Goal: Task Accomplishment & Management: Manage account settings

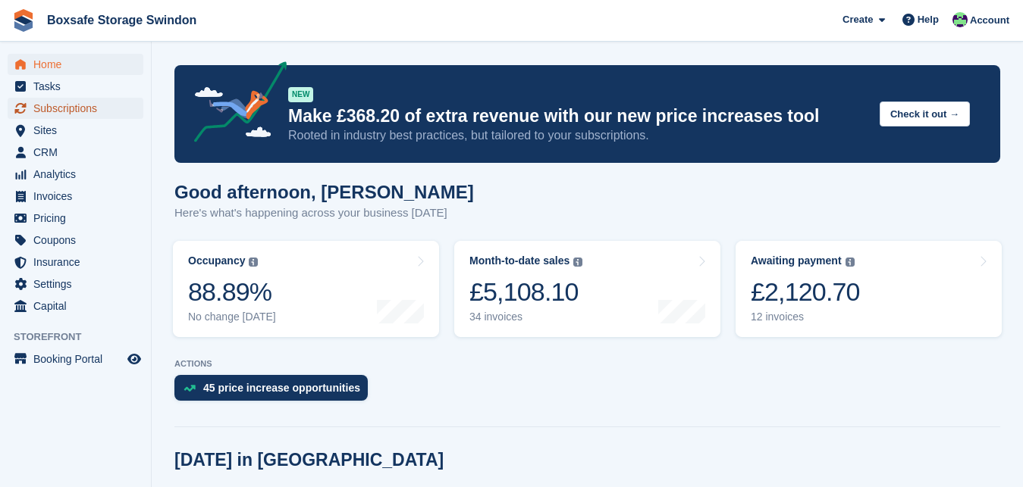
click at [58, 105] on span "Subscriptions" at bounding box center [78, 108] width 91 height 21
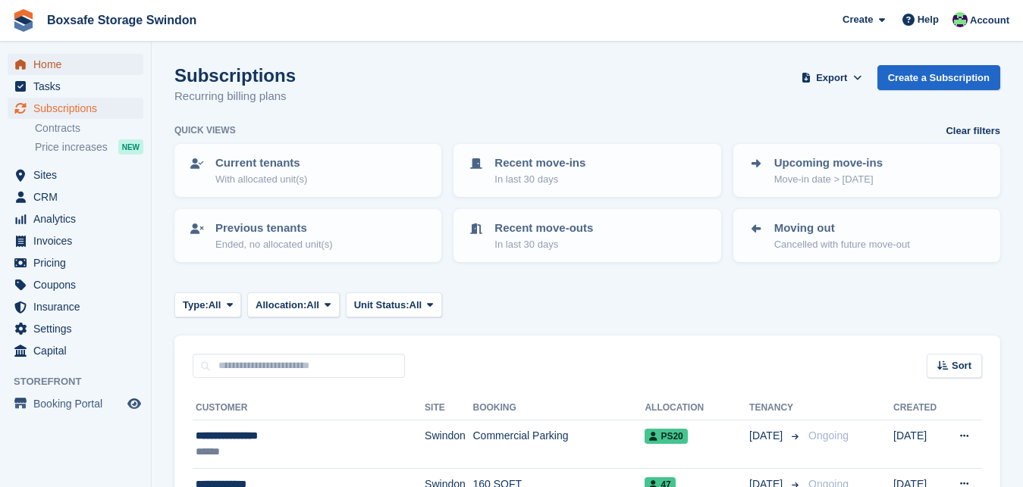
click at [83, 67] on span "Home" at bounding box center [78, 64] width 91 height 21
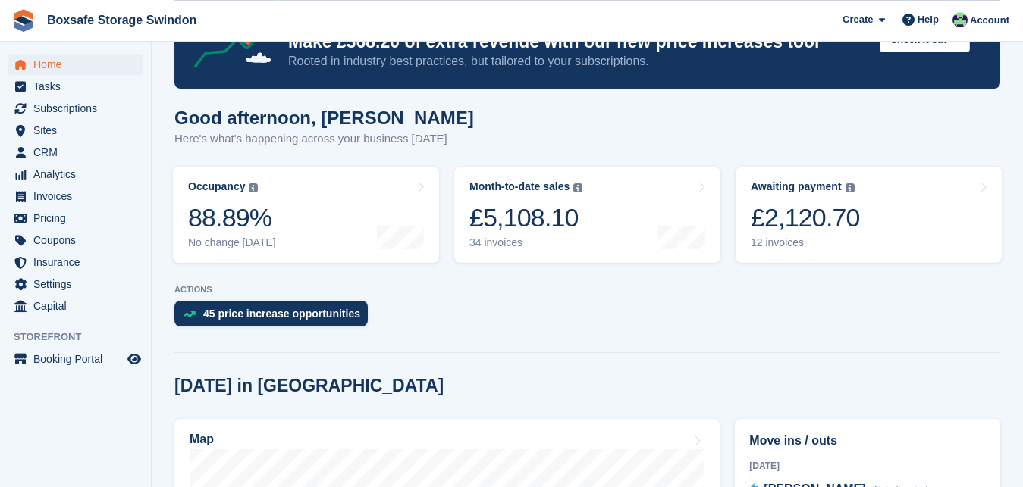
scroll to position [330, 0]
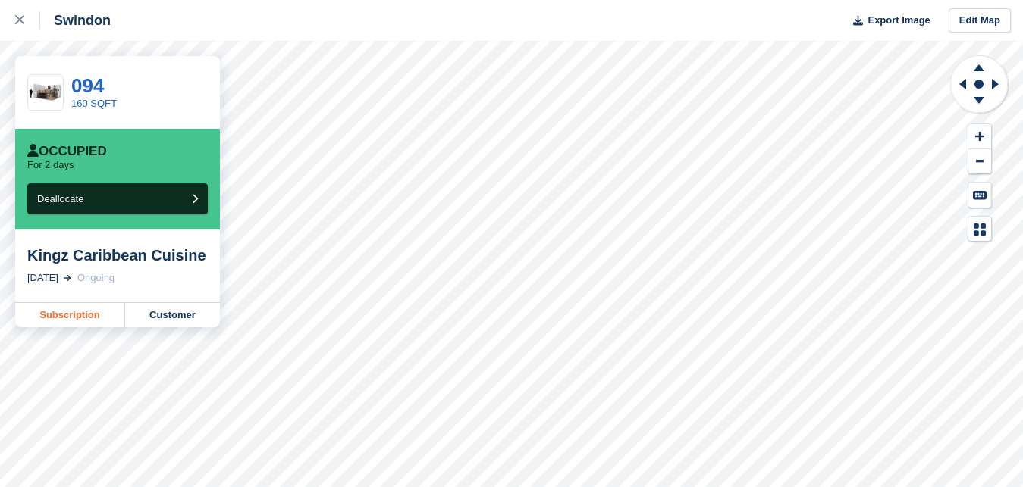
click at [74, 317] on link "Subscription" at bounding box center [70, 315] width 110 height 24
click at [64, 317] on link "Subscription" at bounding box center [70, 315] width 110 height 24
click at [17, 16] on div at bounding box center [27, 20] width 25 height 18
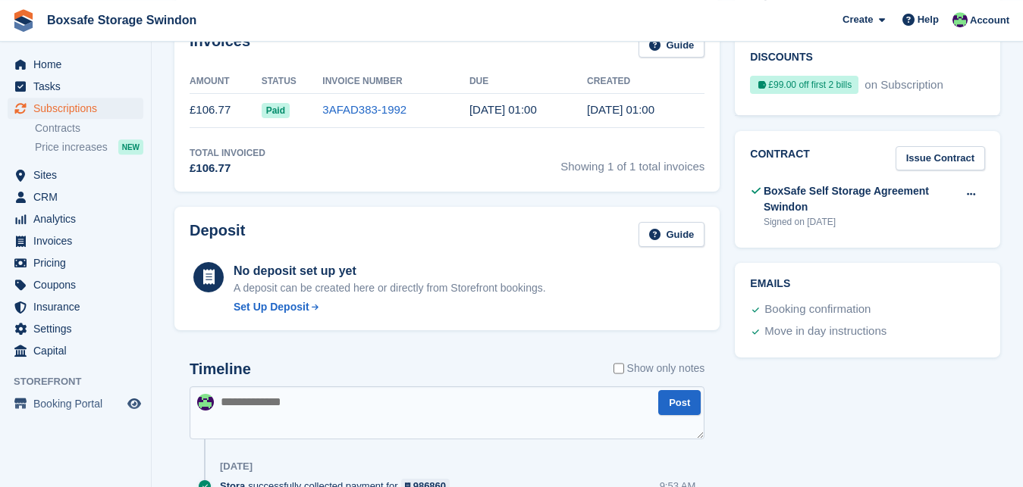
scroll to position [503, 0]
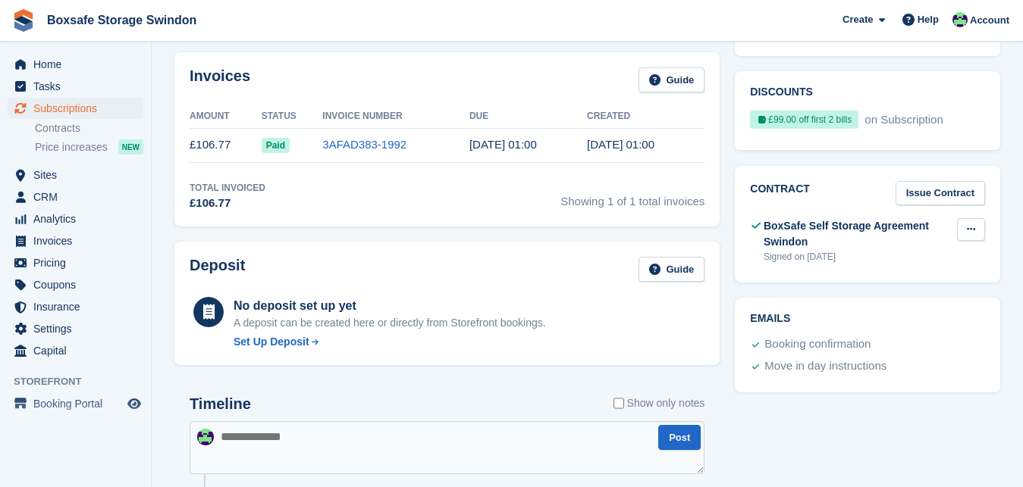
click at [972, 231] on icon at bounding box center [971, 229] width 8 height 10
click at [872, 257] on p "View" at bounding box center [912, 259] width 132 height 20
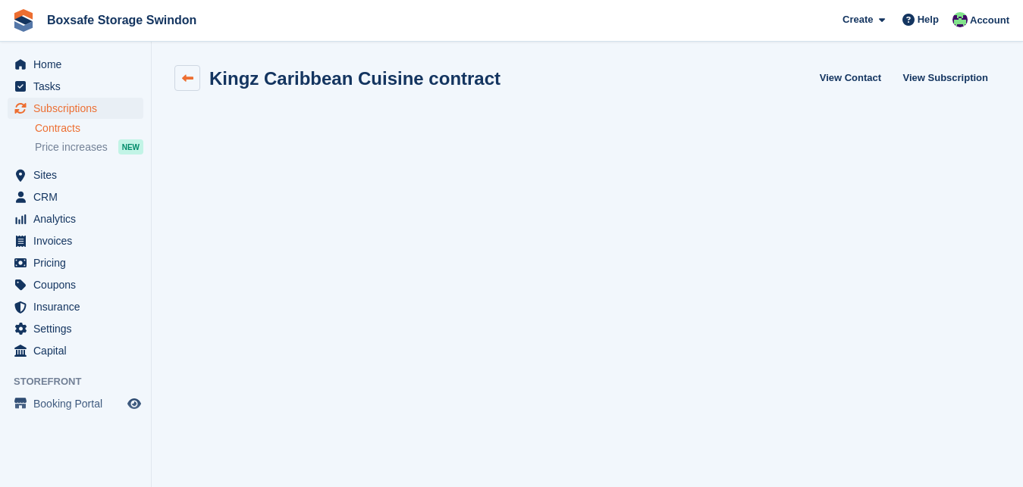
click at [188, 77] on icon at bounding box center [187, 78] width 11 height 11
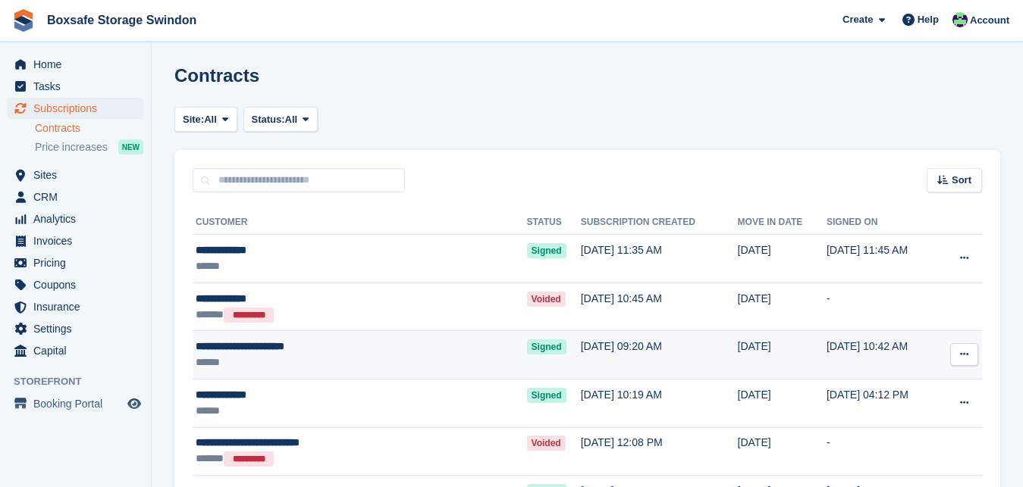
click at [243, 343] on div "**********" at bounding box center [316, 347] width 241 height 16
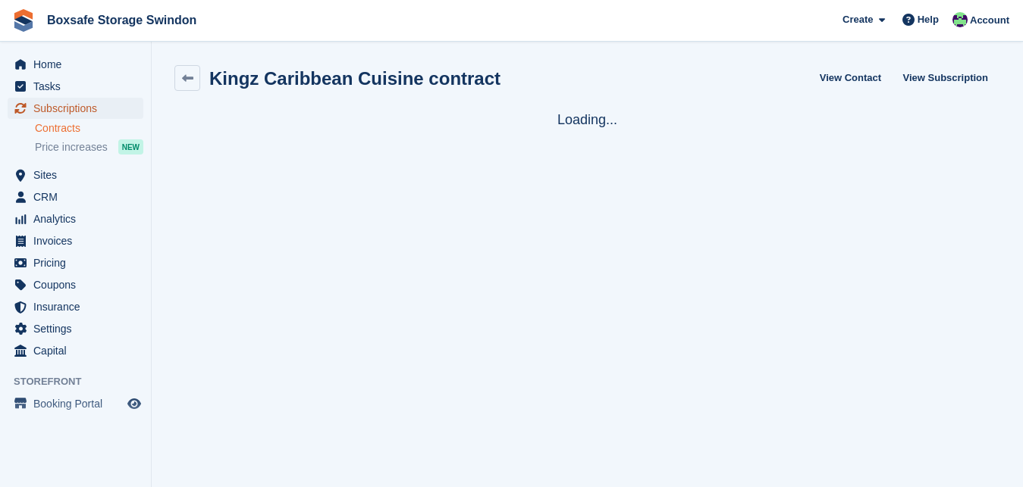
click at [67, 111] on span "Subscriptions" at bounding box center [78, 108] width 91 height 21
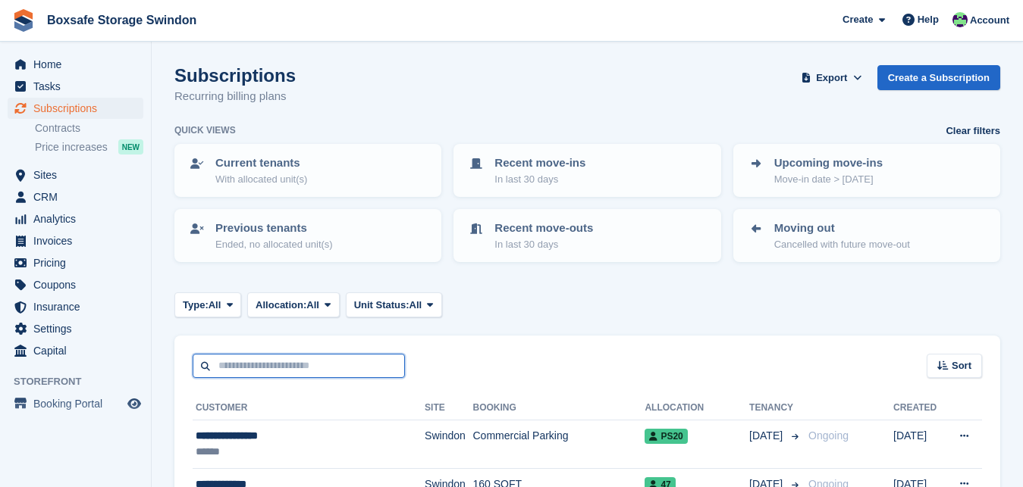
click at [271, 361] on input "text" at bounding box center [299, 366] width 212 height 25
type input "*****"
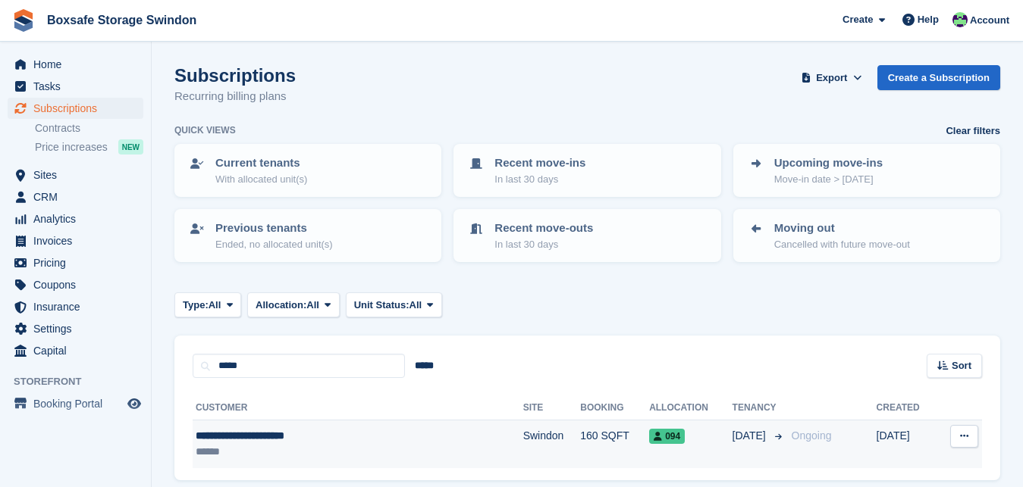
click at [230, 430] on div "**********" at bounding box center [312, 436] width 232 height 16
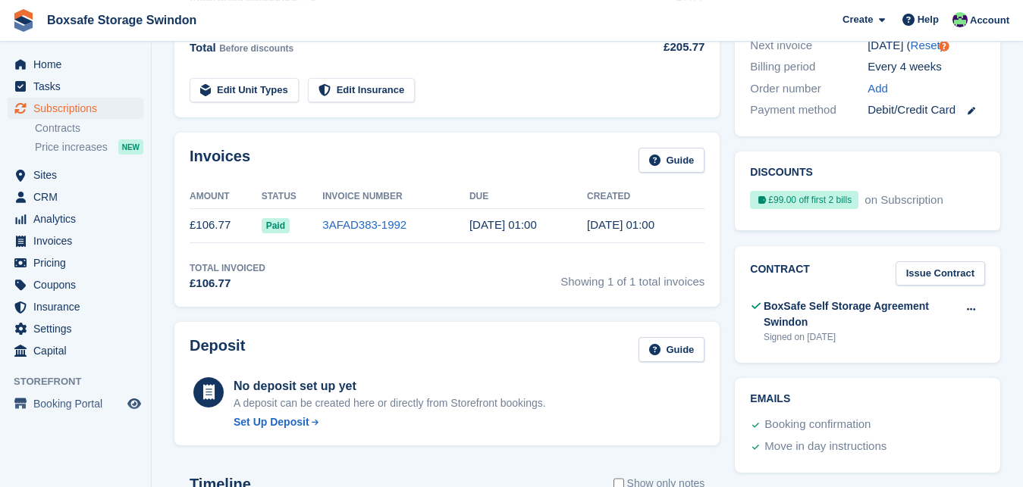
scroll to position [425, 0]
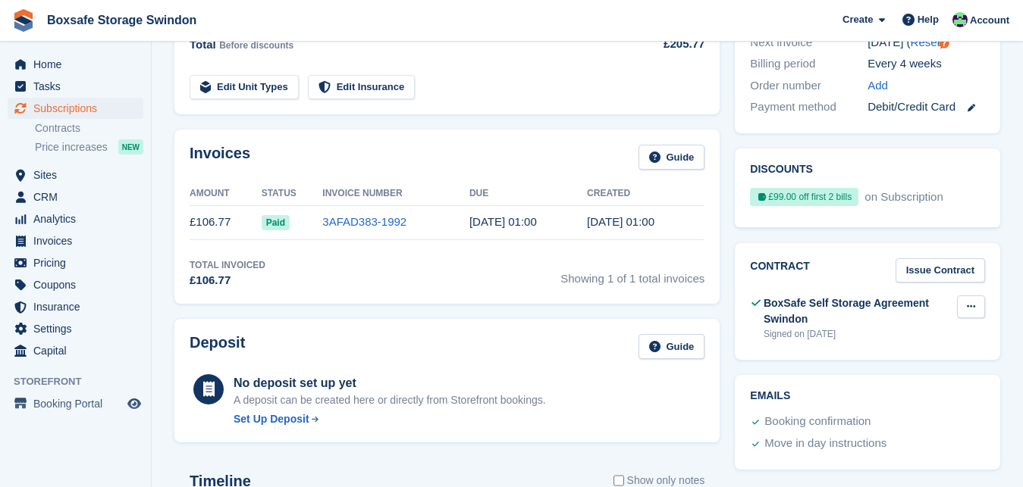
click at [976, 309] on button at bounding box center [971, 307] width 28 height 23
click at [867, 337] on p "View" at bounding box center [912, 337] width 132 height 20
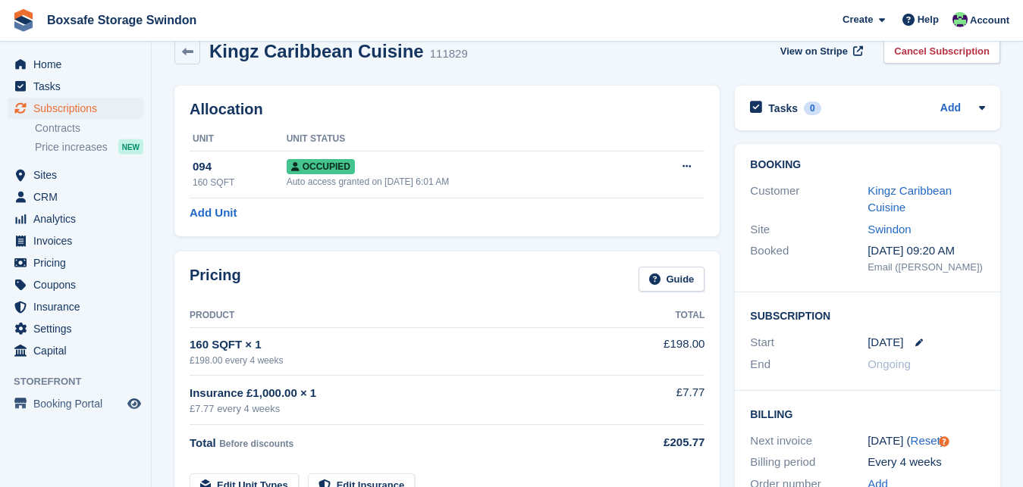
scroll to position [46, 0]
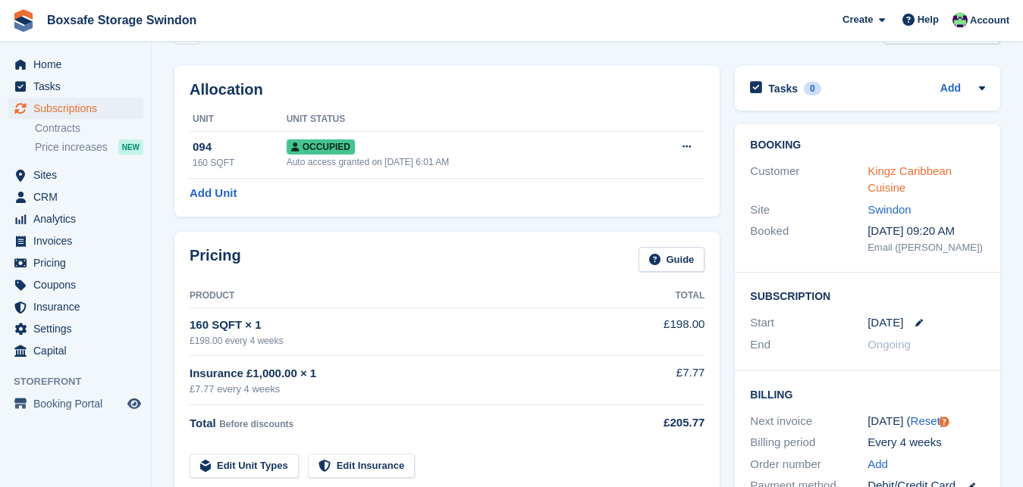
click at [924, 169] on link "Kingz Caribbean Cuisine" at bounding box center [909, 180] width 84 height 30
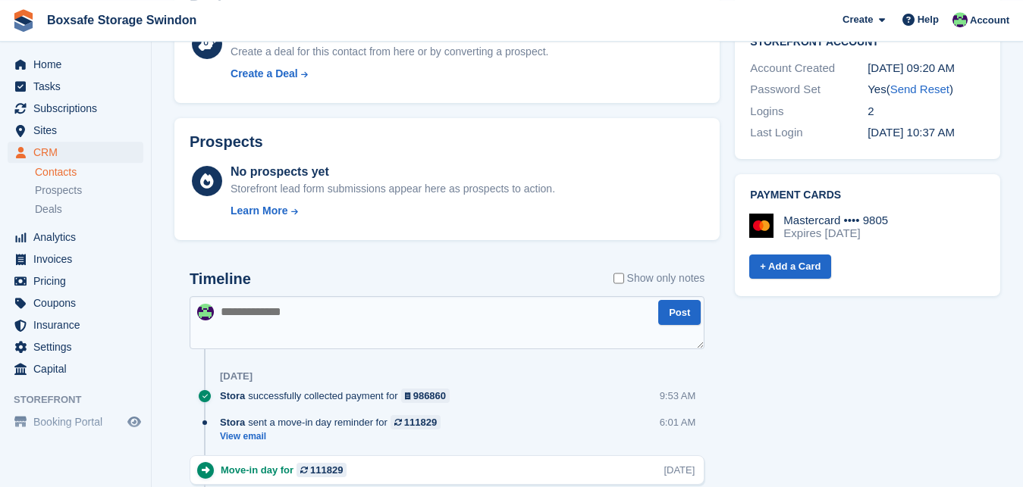
scroll to position [628, 0]
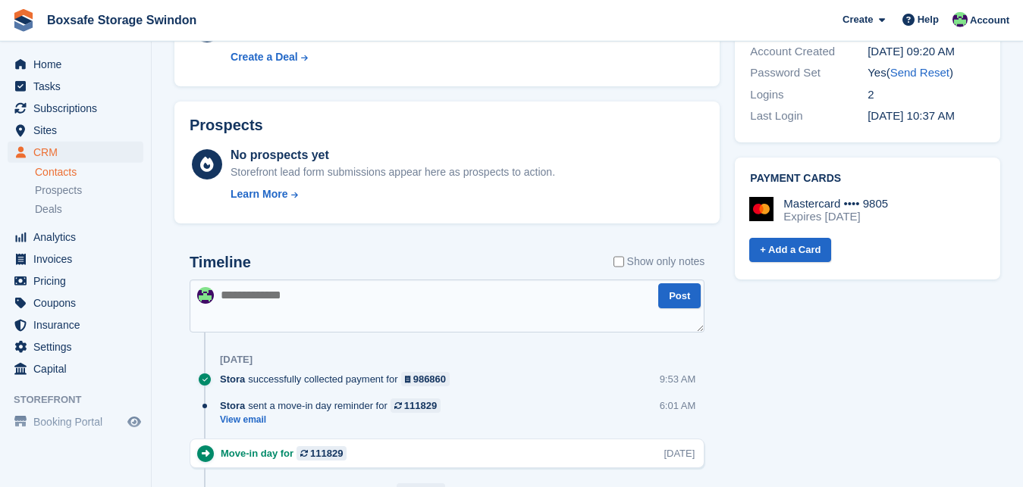
click at [371, 296] on textarea at bounding box center [447, 306] width 515 height 53
type textarea "**********"
click at [682, 291] on button "Post" at bounding box center [679, 296] width 42 height 25
